Goal: Task Accomplishment & Management: Manage account settings

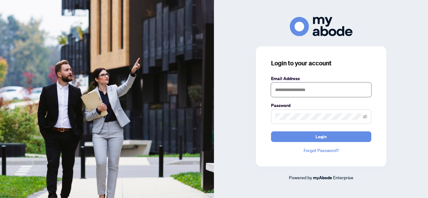
click at [309, 92] on input "text" at bounding box center [321, 90] width 100 height 14
type input "**********"
click at [271, 132] on button "Login" at bounding box center [321, 137] width 100 height 11
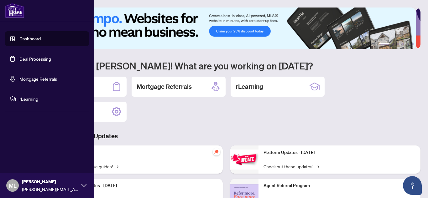
click at [45, 57] on link "Deal Processing" at bounding box center [35, 59] width 32 height 6
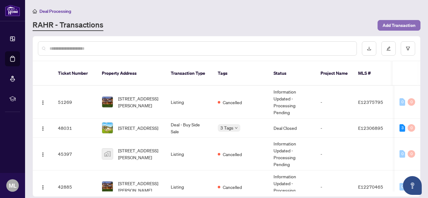
click at [412, 26] on span "Add Transaction" at bounding box center [398, 25] width 33 height 10
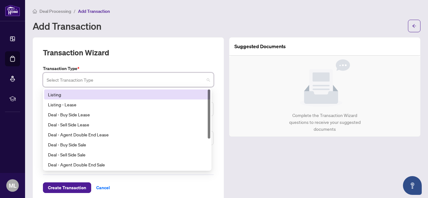
click at [100, 81] on input "search" at bounding box center [126, 81] width 158 height 14
drag, startPoint x: 127, startPoint y: 101, endPoint x: 135, endPoint y: 92, distance: 11.5
click at [135, 92] on div "Listing Listing - Lease Deal - Buy Side Lease Deal - Sell Side Lease Deal - Age…" at bounding box center [127, 140] width 166 height 100
click at [135, 92] on div "Listing" at bounding box center [127, 94] width 159 height 7
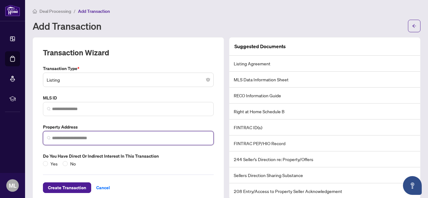
click at [87, 138] on input "search" at bounding box center [131, 138] width 158 height 7
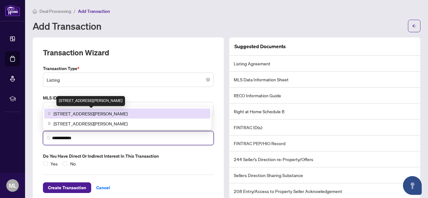
click at [102, 112] on span "[STREET_ADDRESS][PERSON_NAME]" at bounding box center [91, 113] width 74 height 7
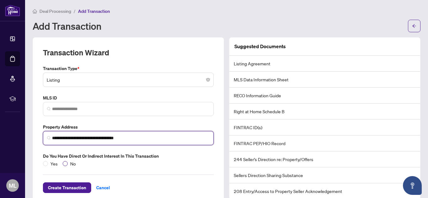
type input "**********"
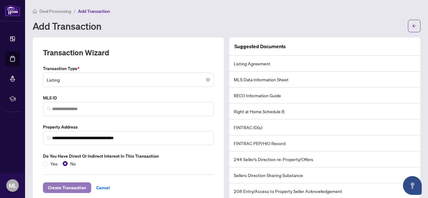
click at [67, 188] on span "Create Transaction" at bounding box center [67, 188] width 38 height 10
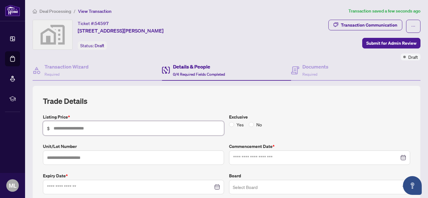
click at [116, 129] on input "text" at bounding box center [137, 128] width 166 height 7
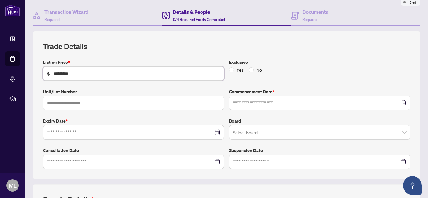
type input "*********"
click at [96, 135] on input at bounding box center [130, 132] width 166 height 7
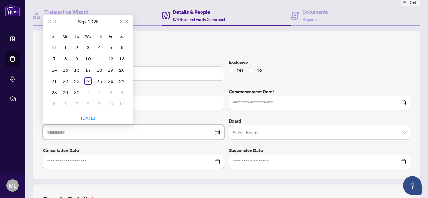
type input "**********"
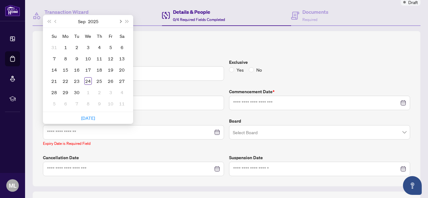
click at [122, 21] on button "Next month (PageDown)" at bounding box center [120, 21] width 7 height 13
type input "**********"
click at [88, 93] on div "31" at bounding box center [88, 93] width 8 height 8
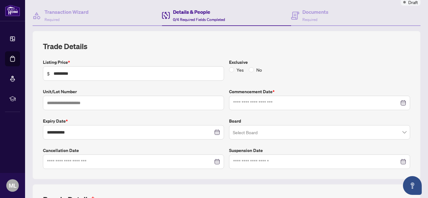
click at [241, 130] on input "search" at bounding box center [317, 134] width 168 height 14
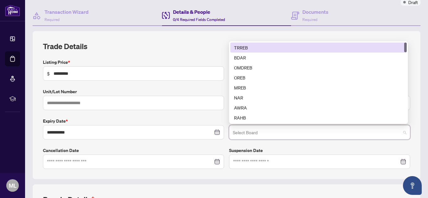
click at [277, 47] on div "TRREB" at bounding box center [318, 47] width 169 height 7
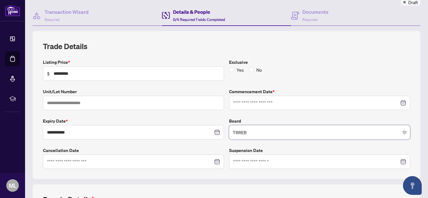
click at [397, 101] on div at bounding box center [319, 103] width 173 height 7
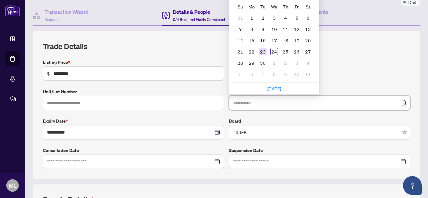
type input "**********"
click at [262, 49] on div "23" at bounding box center [263, 52] width 8 height 8
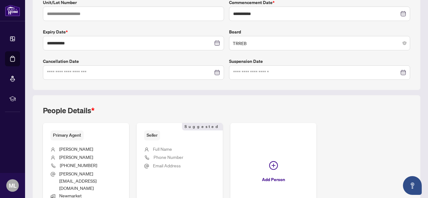
scroll to position [195, 0]
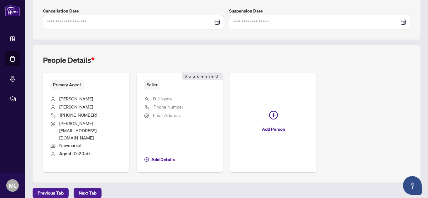
click at [156, 86] on span "Seller" at bounding box center [152, 85] width 16 height 10
click at [155, 155] on span "Add Details" at bounding box center [162, 160] width 23 height 10
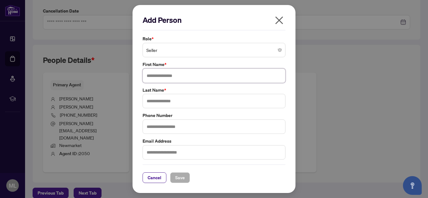
click at [167, 81] on input "text" at bounding box center [214, 76] width 143 height 14
type input "****"
type input "*******"
click at [157, 127] on input "text" at bounding box center [214, 127] width 143 height 14
click at [180, 180] on span "Save" at bounding box center [180, 178] width 10 height 10
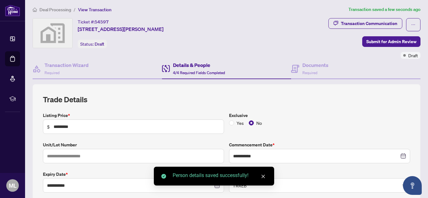
scroll to position [0, 0]
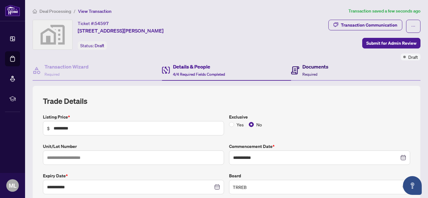
click at [310, 68] on h4 "Documents" at bounding box center [315, 67] width 26 height 8
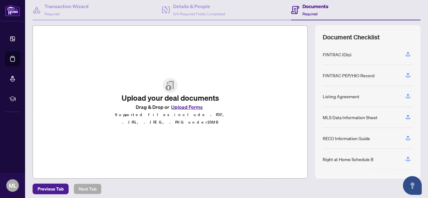
scroll to position [64, 0]
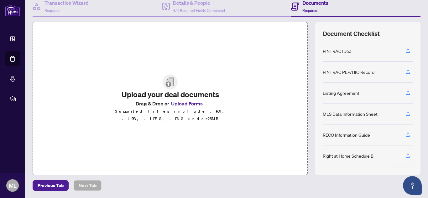
click at [191, 106] on button "Upload Forms" at bounding box center [186, 104] width 35 height 8
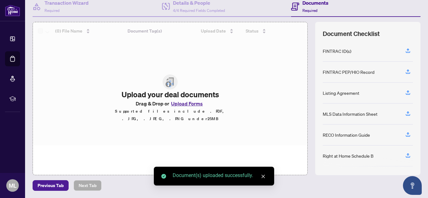
click at [186, 107] on div at bounding box center [170, 83] width 274 height 123
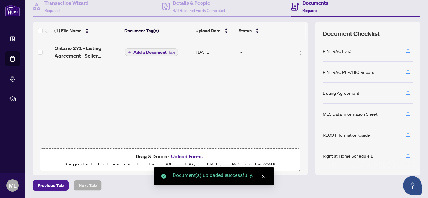
click at [181, 153] on button "Upload Forms" at bounding box center [186, 157] width 35 height 8
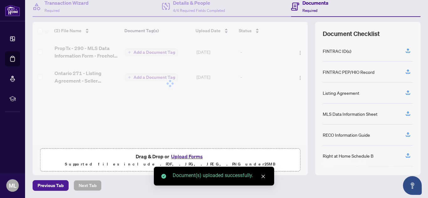
click at [190, 158] on button "Upload Forms" at bounding box center [186, 157] width 35 height 8
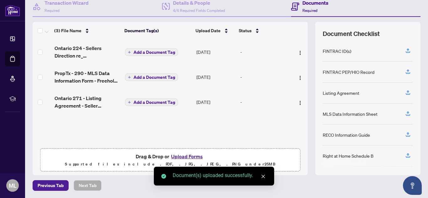
click at [191, 157] on button "Upload Forms" at bounding box center [186, 157] width 35 height 8
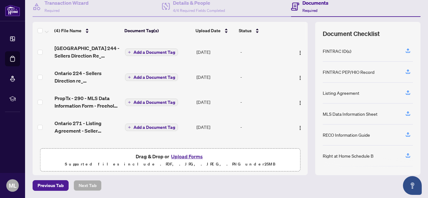
scroll to position [0, 0]
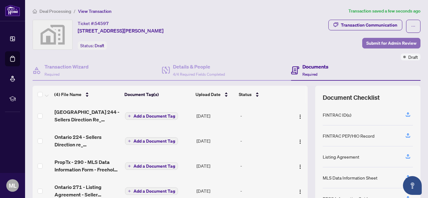
click at [372, 43] on span "Submit for Admin Review" at bounding box center [391, 43] width 50 height 10
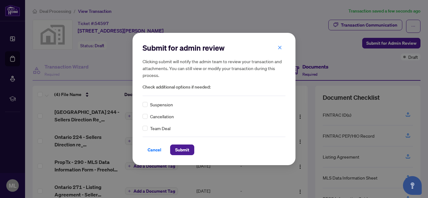
click at [184, 144] on div "Cancel Submit" at bounding box center [214, 146] width 143 height 18
click at [182, 150] on span "Submit" at bounding box center [182, 150] width 14 height 10
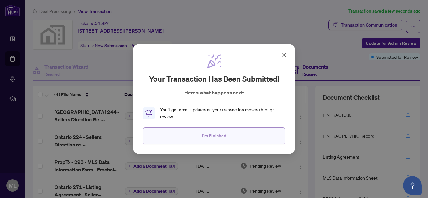
click at [193, 135] on button "I'm Finished" at bounding box center [214, 135] width 143 height 17
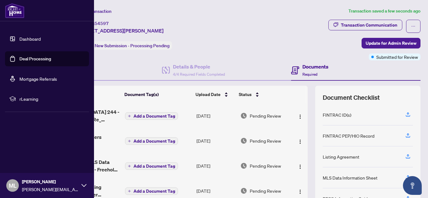
click at [19, 41] on link "Dashboard" at bounding box center [29, 39] width 21 height 6
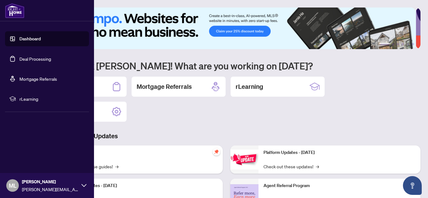
click at [26, 58] on link "Deal Processing" at bounding box center [35, 59] width 32 height 6
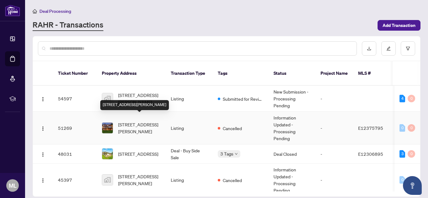
click at [132, 124] on span "[STREET_ADDRESS][PERSON_NAME]" at bounding box center [139, 128] width 43 height 14
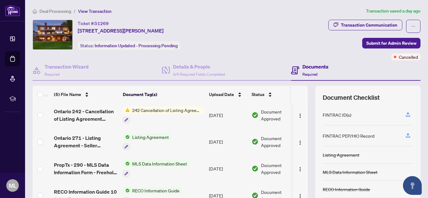
scroll to position [61, 0]
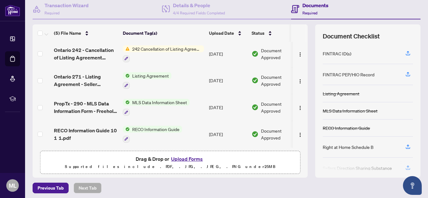
click at [167, 129] on span "RECO Information Guide" at bounding box center [156, 129] width 52 height 7
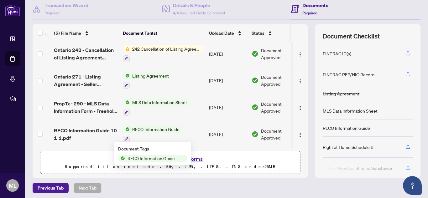
click at [158, 159] on span "RECO Information Guide" at bounding box center [151, 158] width 52 height 7
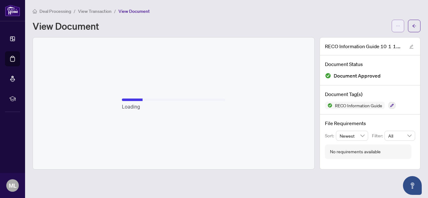
click at [397, 26] on icon "ellipsis" at bounding box center [398, 26] width 4 height 4
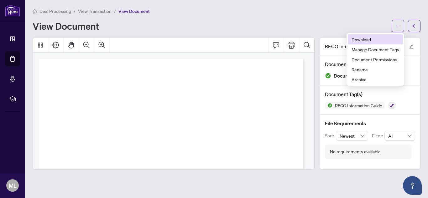
click at [377, 42] on span "Download" at bounding box center [375, 39] width 48 height 7
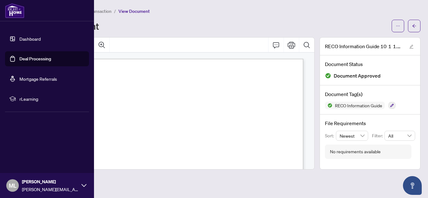
click at [19, 36] on link "Dashboard" at bounding box center [29, 39] width 21 height 6
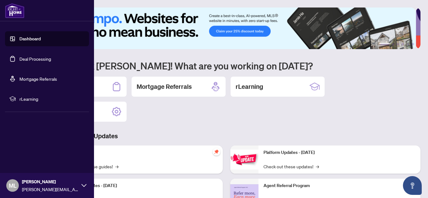
click at [31, 58] on link "Deal Processing" at bounding box center [35, 59] width 32 height 6
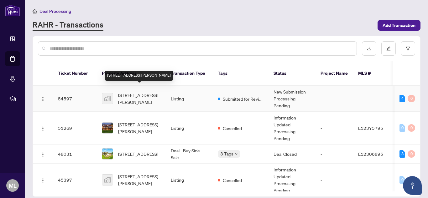
click at [138, 92] on span "[STREET_ADDRESS][PERSON_NAME]" at bounding box center [139, 99] width 43 height 14
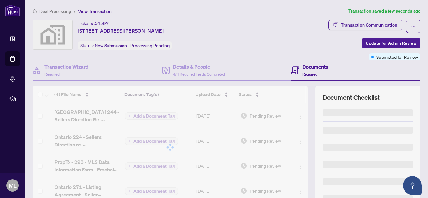
scroll to position [64, 0]
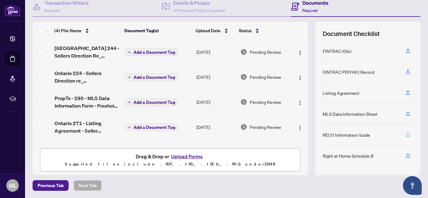
click at [407, 134] on icon "button" at bounding box center [408, 134] width 3 height 3
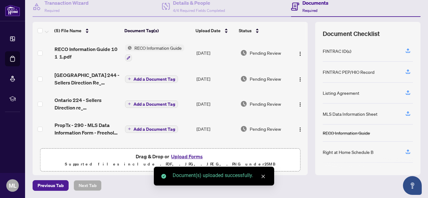
scroll to position [0, 0]
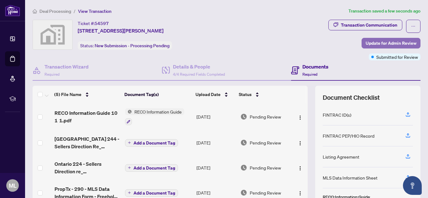
click at [389, 40] on span "Update for Admin Review" at bounding box center [391, 43] width 51 height 10
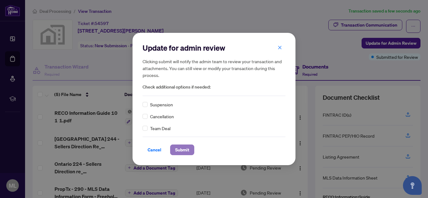
click at [187, 150] on span "Submit" at bounding box center [182, 150] width 14 height 10
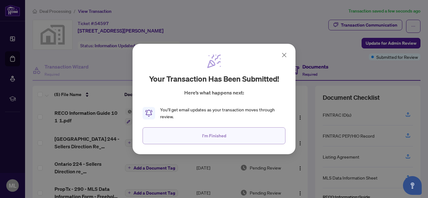
click at [210, 136] on span "I'm Finished" at bounding box center [214, 136] width 24 height 10
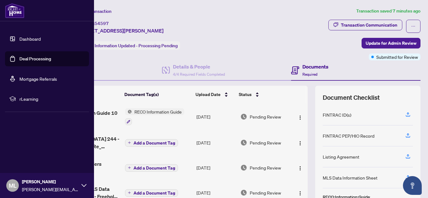
click at [20, 37] on link "Dashboard" at bounding box center [29, 39] width 21 height 6
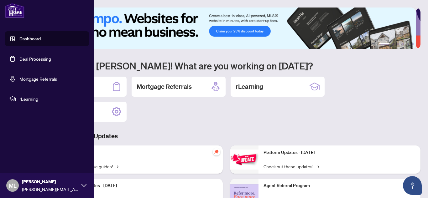
click at [29, 59] on link "Deal Processing" at bounding box center [35, 59] width 32 height 6
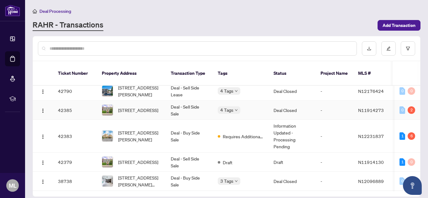
scroll to position [156, 0]
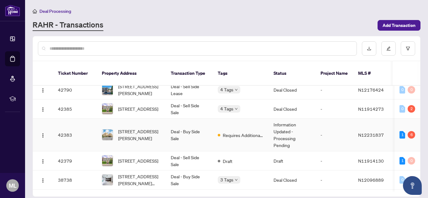
click at [180, 126] on td "Deal - Buy Side Sale" at bounding box center [189, 135] width 47 height 33
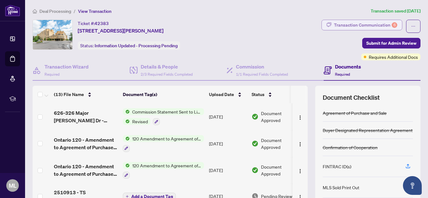
click at [385, 20] on div "Transaction Communication 6" at bounding box center [365, 25] width 63 height 10
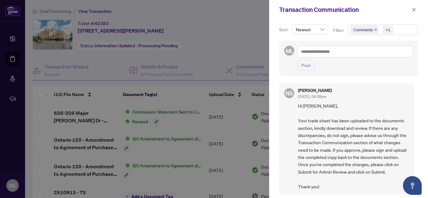
drag, startPoint x: 385, startPoint y: 20, endPoint x: 358, endPoint y: 112, distance: 95.8
click at [358, 112] on div "Sort: Newest Filter: Comments +1 ML Post NS [PERSON_NAME] [DATE], 04:59pm Hi [P…" at bounding box center [348, 108] width 159 height 179
drag, startPoint x: 358, startPoint y: 112, endPoint x: 358, endPoint y: 76, distance: 35.7
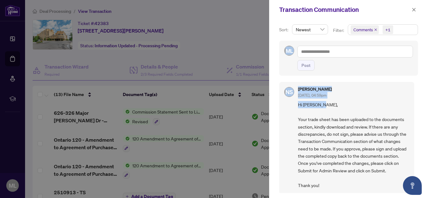
drag, startPoint x: 358, startPoint y: 76, endPoint x: 379, endPoint y: 67, distance: 23.3
click at [379, 67] on div "Post" at bounding box center [355, 65] width 116 height 11
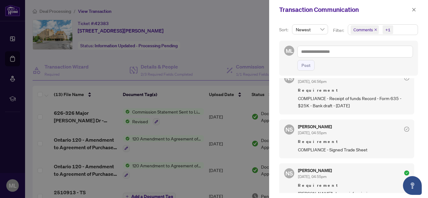
scroll to position [383, 0]
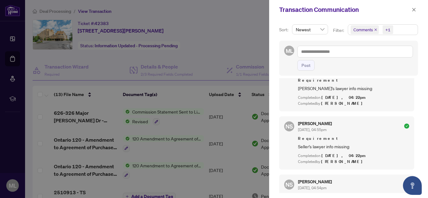
click at [244, 33] on div at bounding box center [214, 99] width 428 height 198
click at [415, 11] on icon "close" at bounding box center [414, 10] width 4 height 4
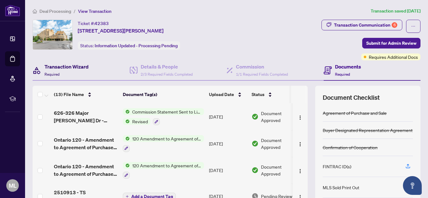
click at [47, 66] on h4 "Transaction Wizard" at bounding box center [66, 67] width 44 height 8
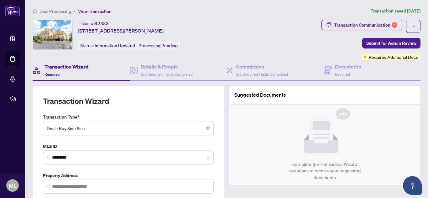
type input "**********"
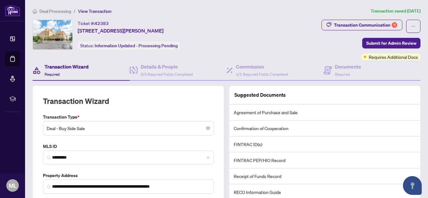
click at [105, 75] on div "Transaction Wizard Required" at bounding box center [81, 70] width 97 height 20
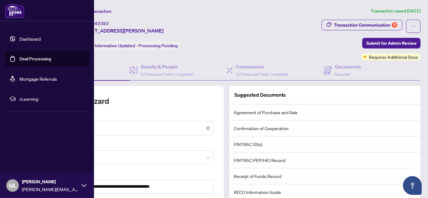
click at [20, 56] on link "Deal Processing" at bounding box center [35, 59] width 32 height 6
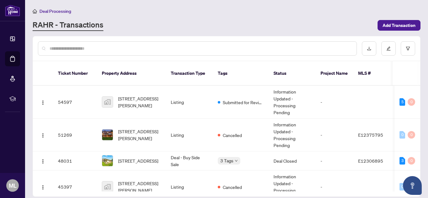
click at [186, 50] on input "text" at bounding box center [200, 48] width 302 height 7
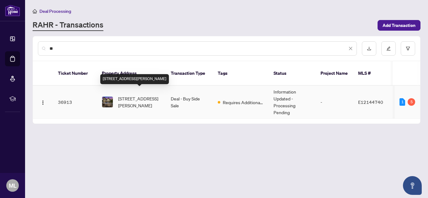
type input "**"
click at [146, 95] on span "[STREET_ADDRESS][PERSON_NAME]" at bounding box center [139, 102] width 43 height 14
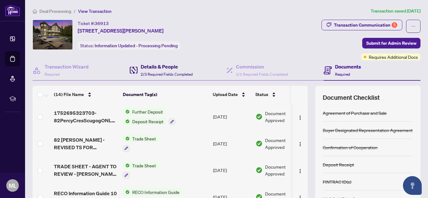
click at [150, 69] on h4 "Details & People" at bounding box center [167, 67] width 52 height 8
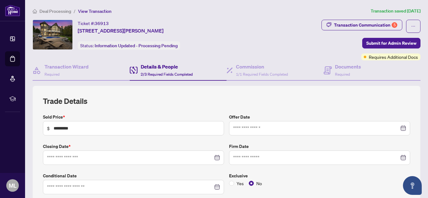
type input "**********"
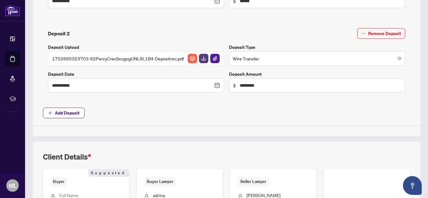
scroll to position [418, 0]
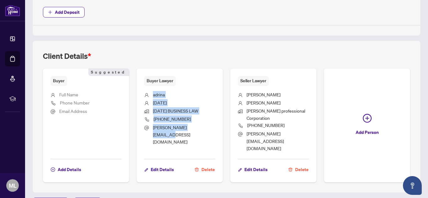
drag, startPoint x: 203, startPoint y: 125, endPoint x: 144, endPoint y: 94, distance: 67.0
click at [144, 94] on ul "[PERSON_NAME][DATE][DATE] BUSINESS LAW [PHONE_NUMBER] [PERSON_NAME][EMAIL_ADDRE…" at bounding box center [179, 120] width 71 height 69
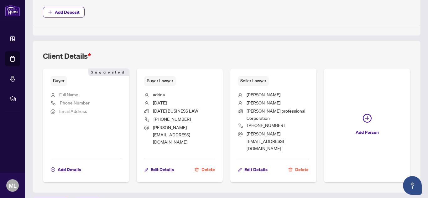
click at [172, 139] on div "Buyer Lawyer [PERSON_NAME][DATE][DATE] BUSINESS LAW [PHONE_NUMBER] [PERSON_NAME…" at bounding box center [180, 126] width 86 height 114
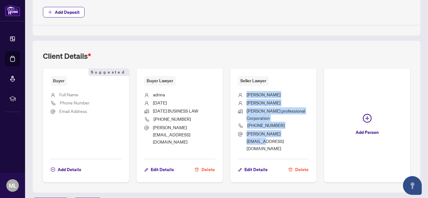
drag, startPoint x: 294, startPoint y: 128, endPoint x: 232, endPoint y: 91, distance: 72.6
click at [232, 91] on div "Seller Lawyer [PERSON_NAME] [PERSON_NAME] professional Corporation [PHONE_NUMBE…" at bounding box center [273, 126] width 86 height 114
copy ul "[PERSON_NAME] [PERSON_NAME] professional Corporation [PHONE_NUMBER] [PERSON_NAM…"
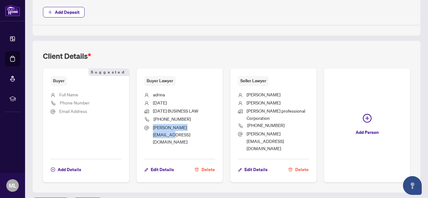
drag, startPoint x: 201, startPoint y: 125, endPoint x: 152, endPoint y: 123, distance: 49.8
click at [152, 124] on li "[PERSON_NAME][EMAIL_ADDRESS][DOMAIN_NAME]" at bounding box center [179, 135] width 71 height 22
copy span "[PERSON_NAME][EMAIL_ADDRESS][DOMAIN_NAME]"
